Goal: Find specific page/section: Find specific page/section

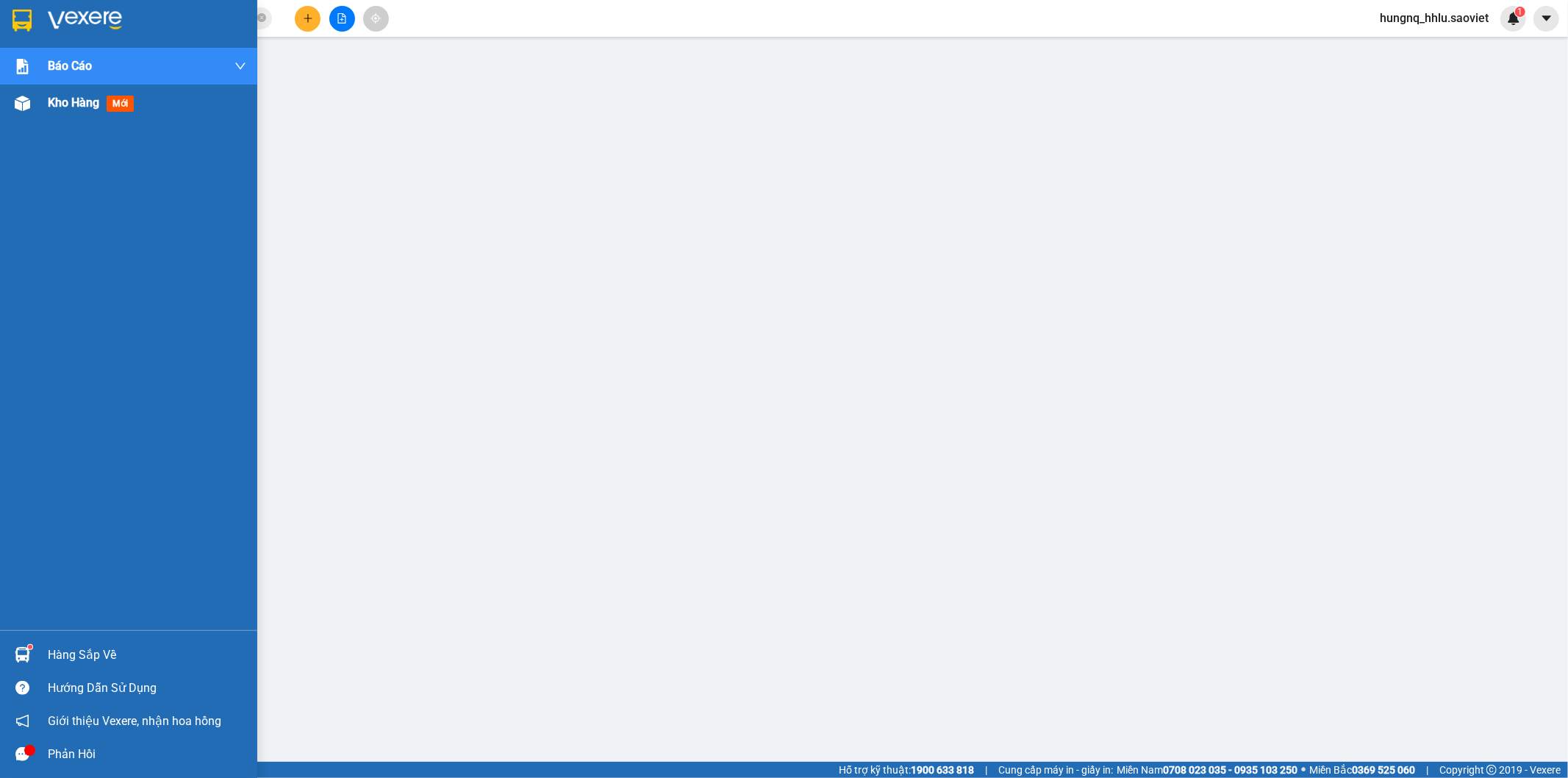
click at [73, 103] on span "Kho hàng" at bounding box center [73, 102] width 51 height 14
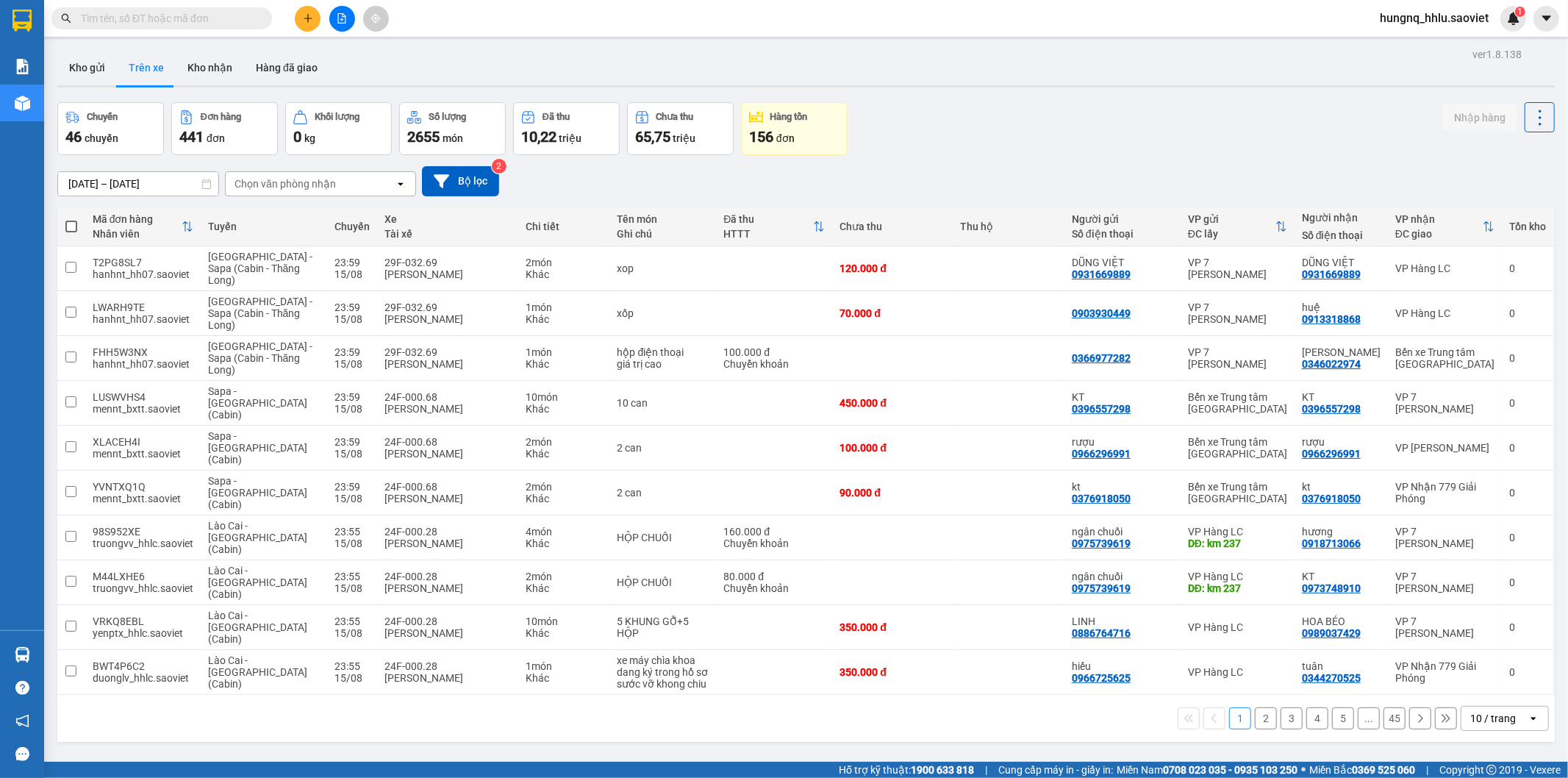
click at [247, 179] on div "Chọn văn phòng nhận" at bounding box center [285, 184] width 102 height 15
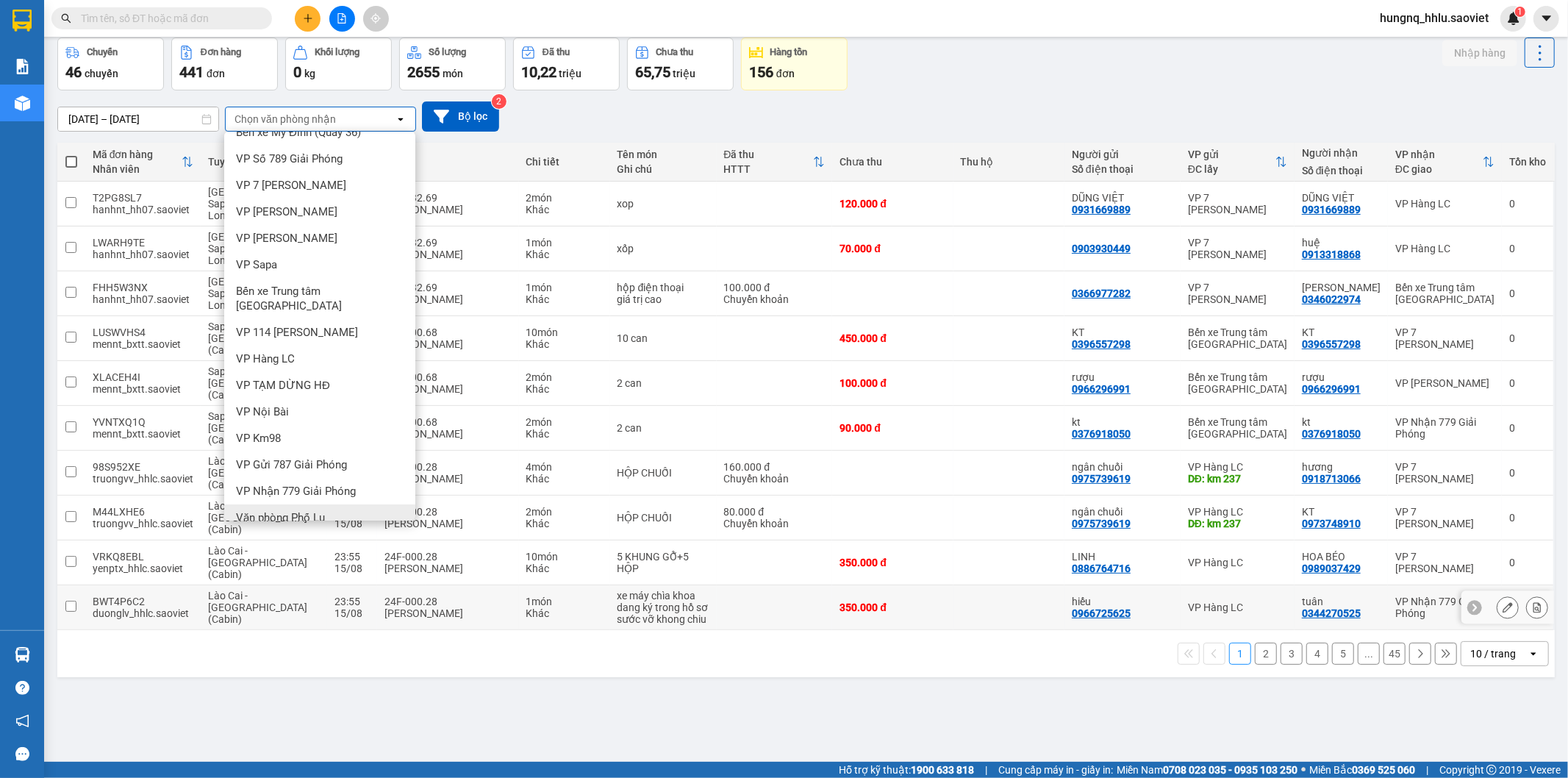
scroll to position [68, 0]
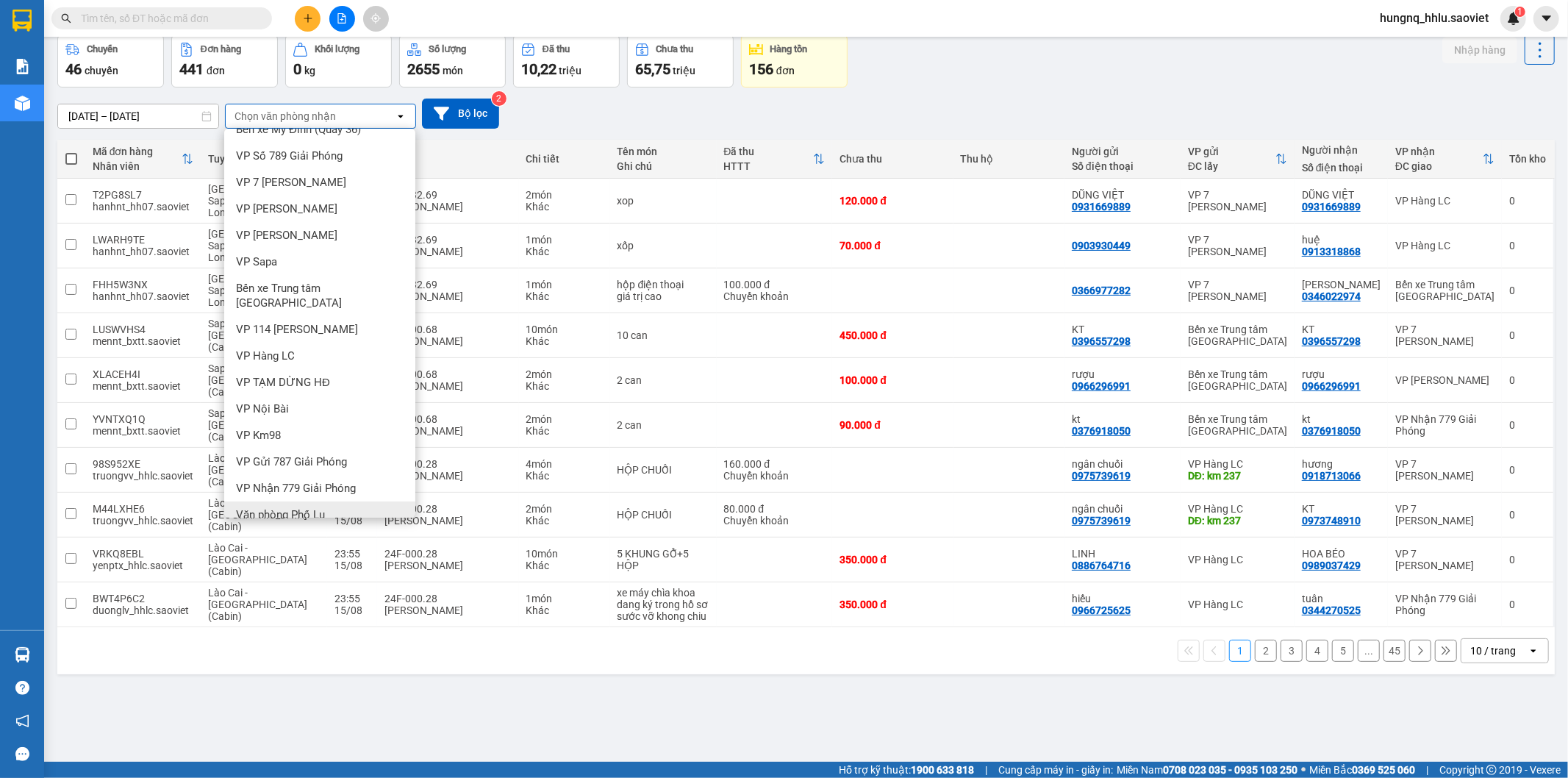
click at [241, 507] on span "Văn phòng Phố Lu" at bounding box center [281, 515] width 89 height 15
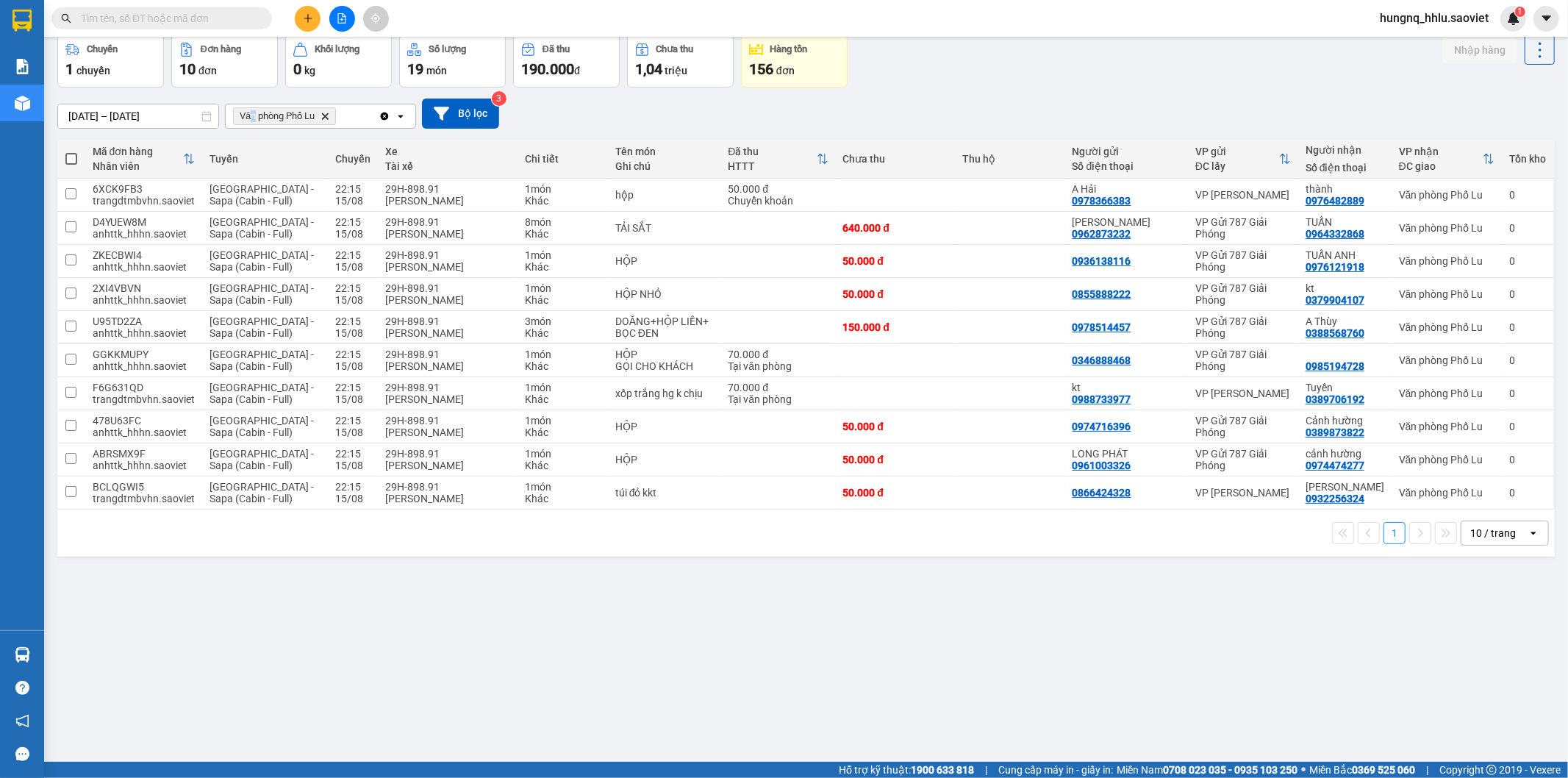
click at [253, 112] on span "Văn phòng Phố Lu" at bounding box center [277, 116] width 75 height 12
click at [386, 119] on icon "Clear all" at bounding box center [385, 116] width 8 height 8
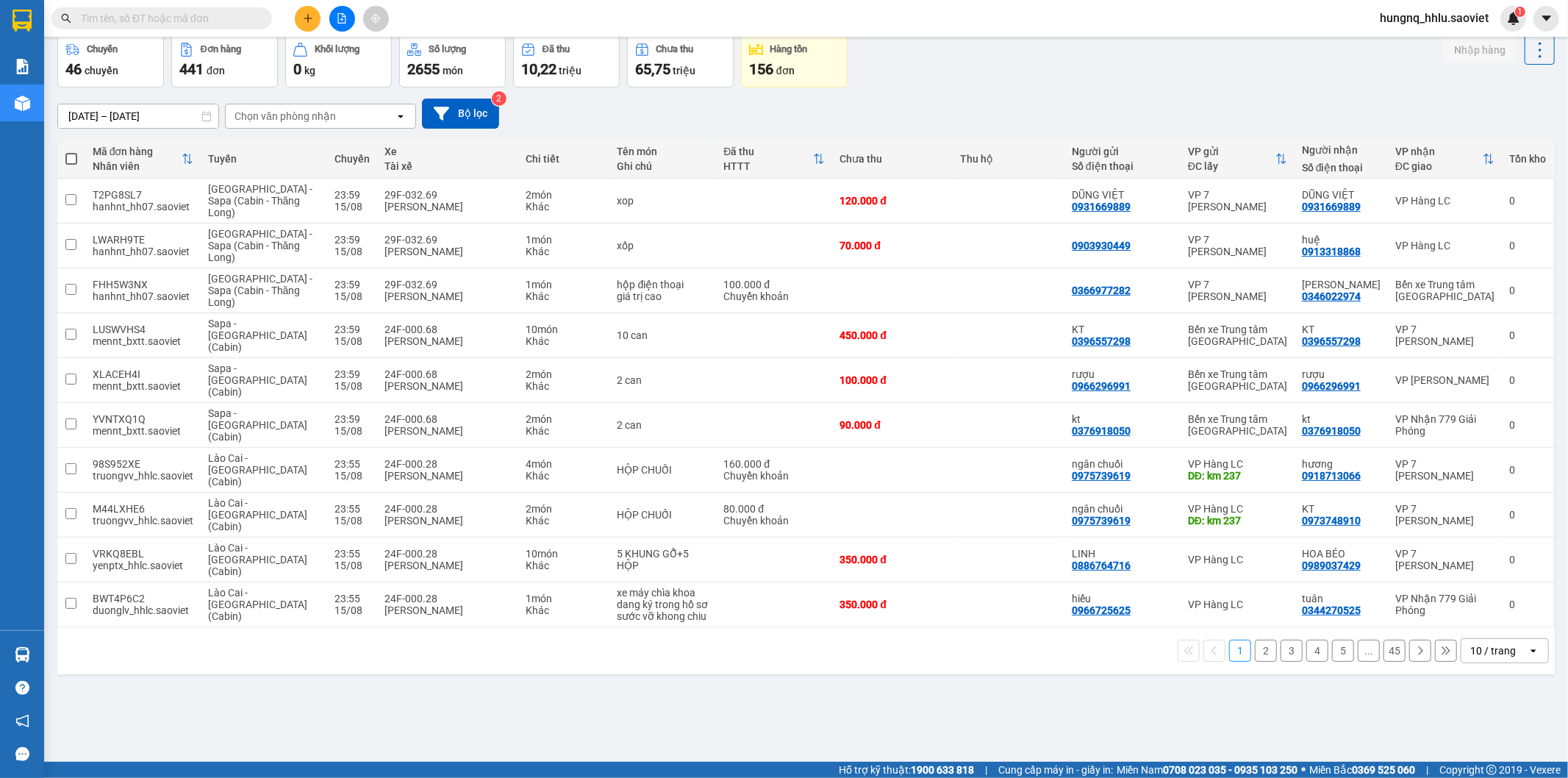
click at [244, 111] on div "Chọn văn phòng nhận" at bounding box center [285, 116] width 102 height 15
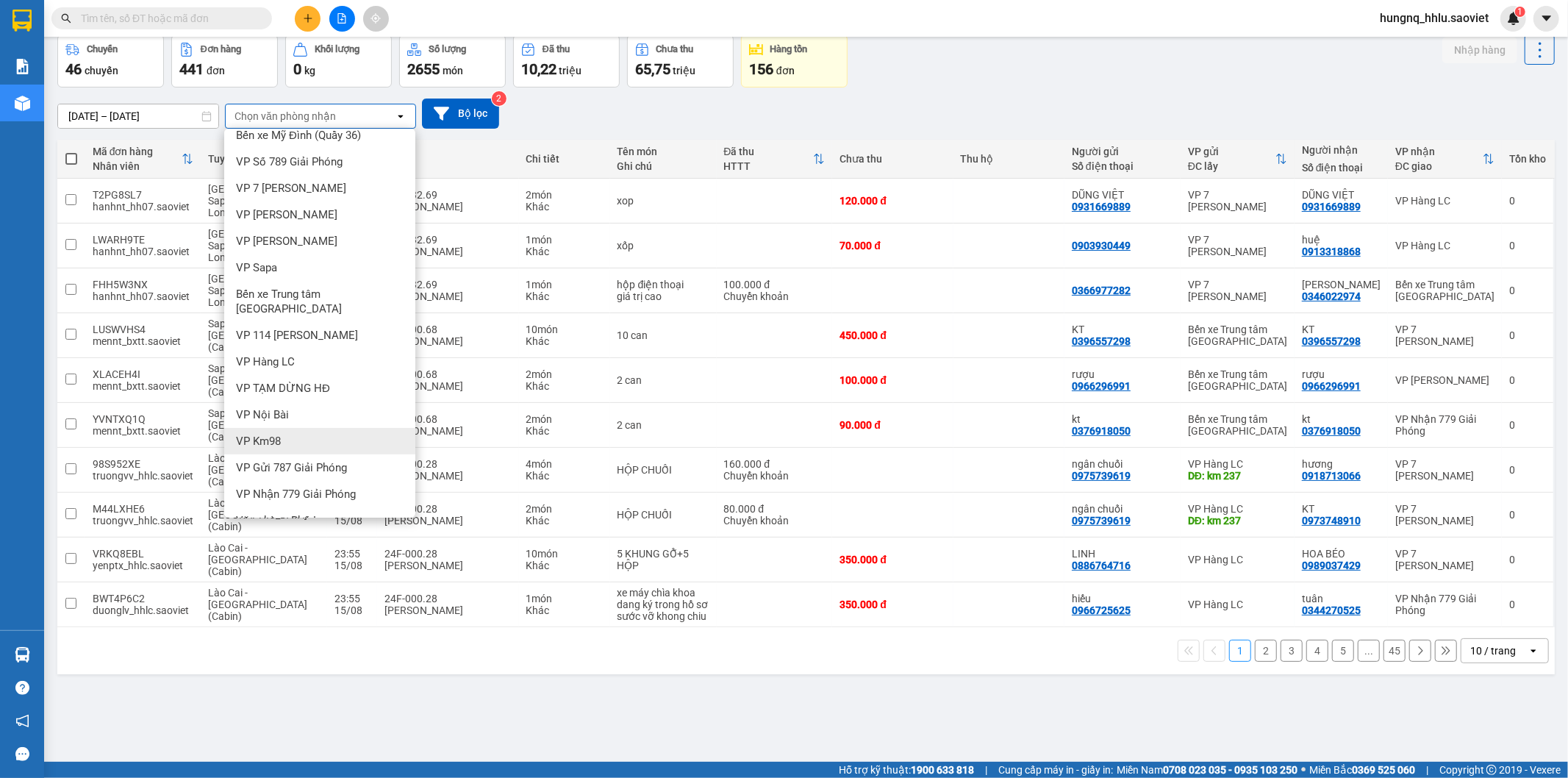
scroll to position [18, 0]
click at [317, 507] on span "Văn phòng Phố Lu" at bounding box center [281, 515] width 89 height 15
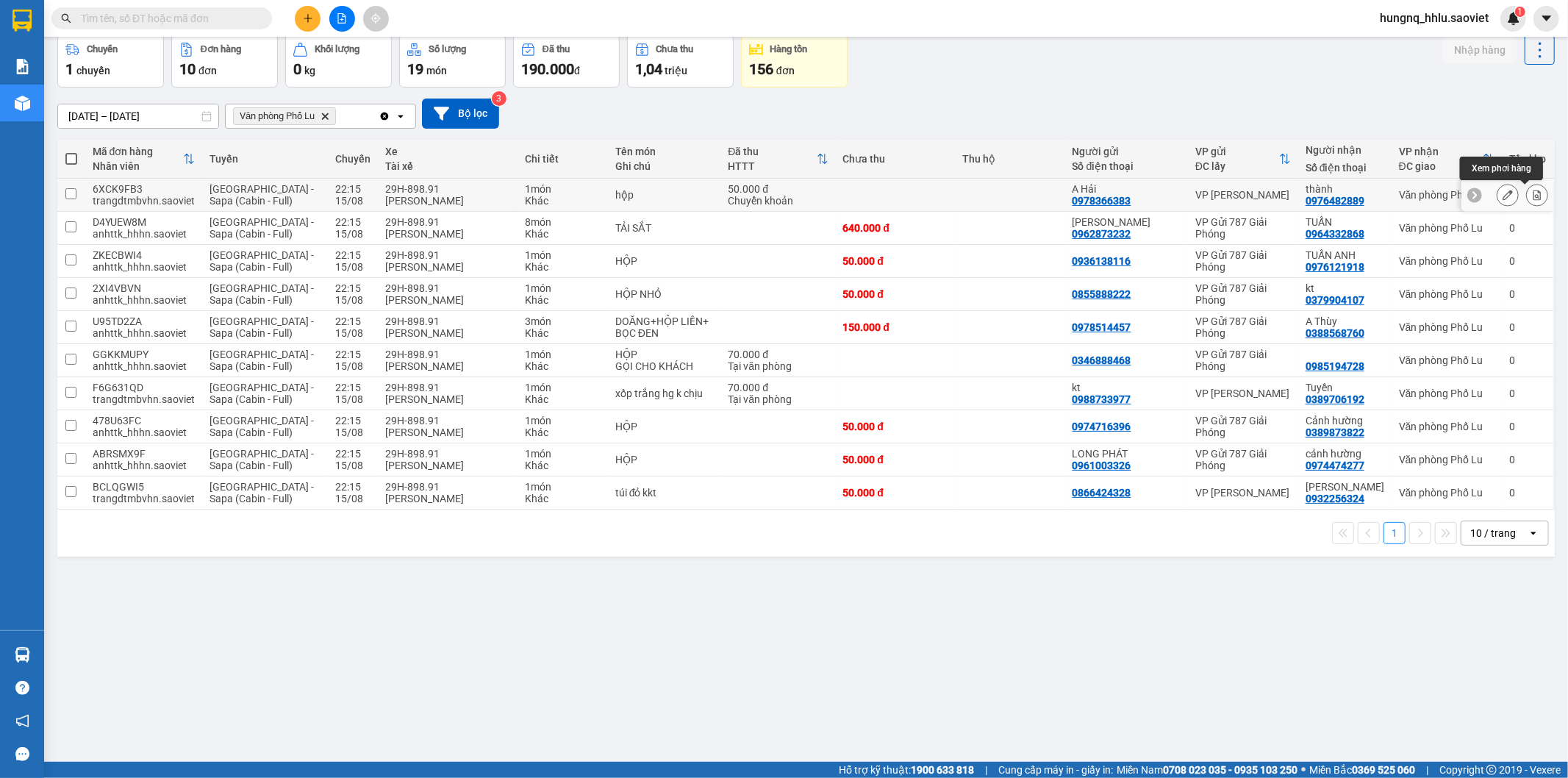
click at [1532, 197] on icon at bounding box center [1537, 195] width 10 height 10
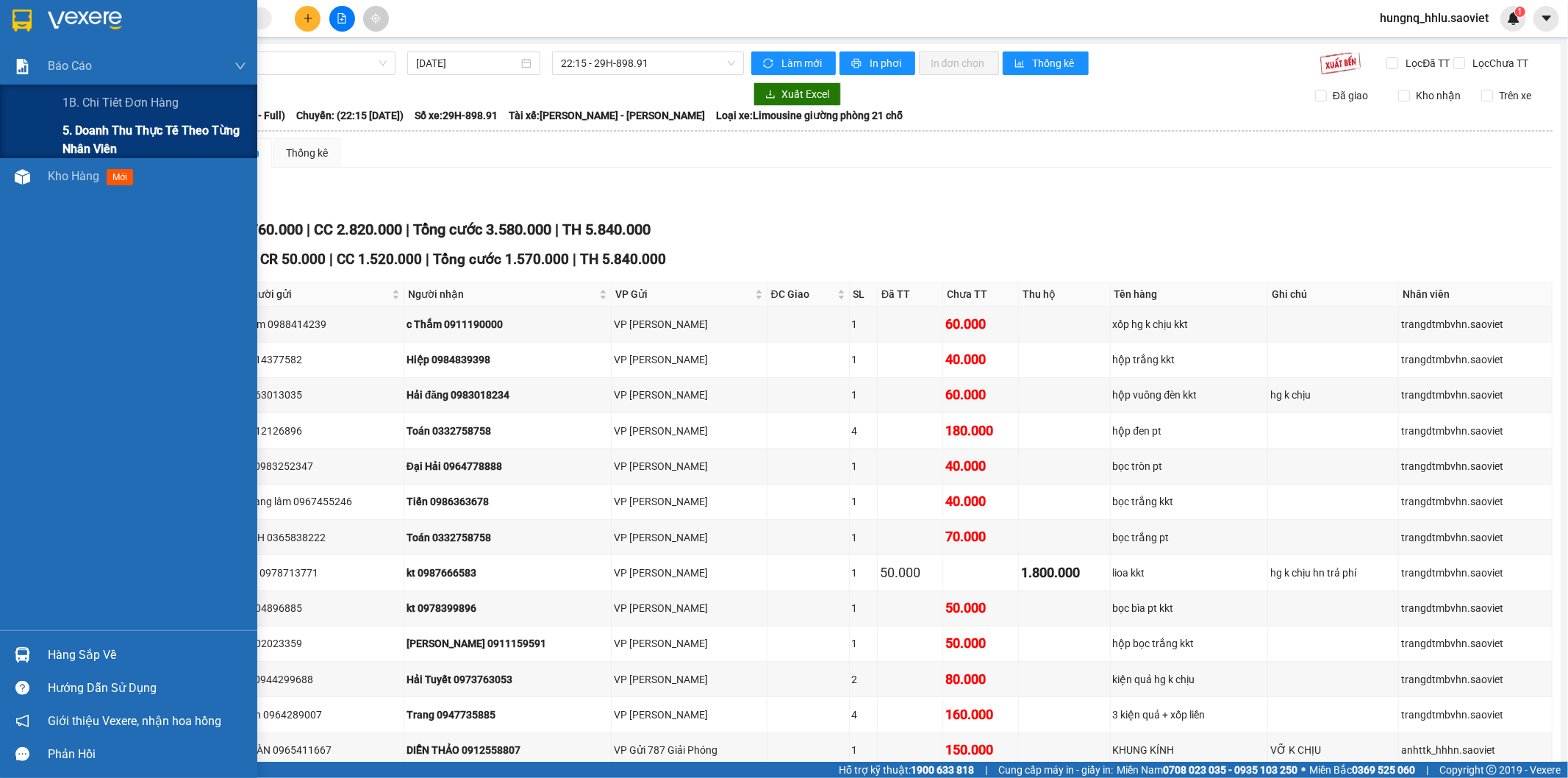
click at [78, 138] on span "5. Doanh thu thực tế theo từng nhân viên" at bounding box center [154, 140] width 184 height 37
